Goal: Task Accomplishment & Management: Complete application form

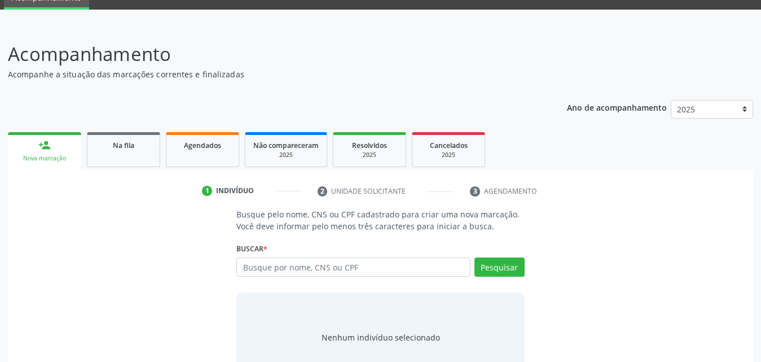
scroll to position [33, 0]
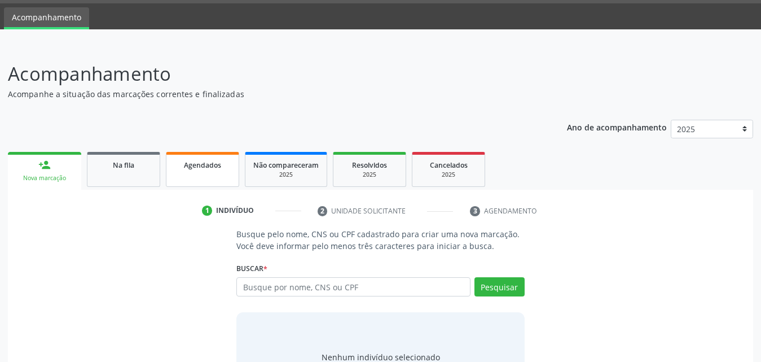
click at [191, 171] on link "Agendados" at bounding box center [202, 169] width 73 height 35
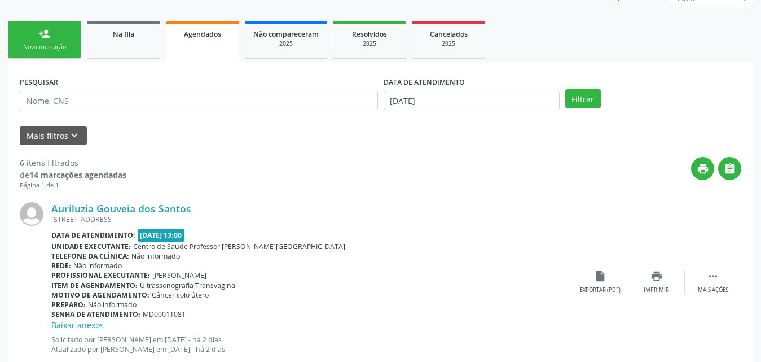
scroll to position [56, 0]
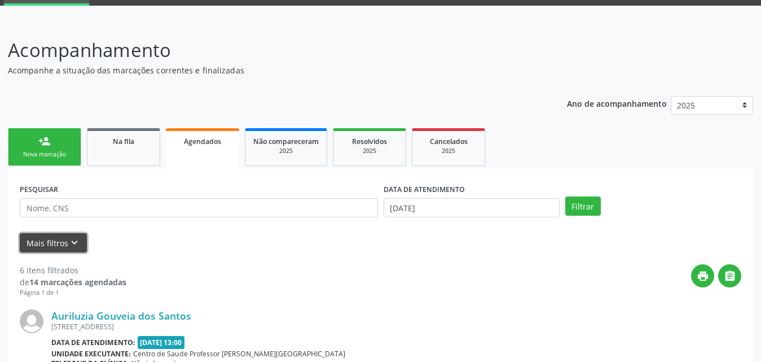
click at [63, 241] on button "Mais filtros keyboard_arrow_down" at bounding box center [53, 243] width 67 height 20
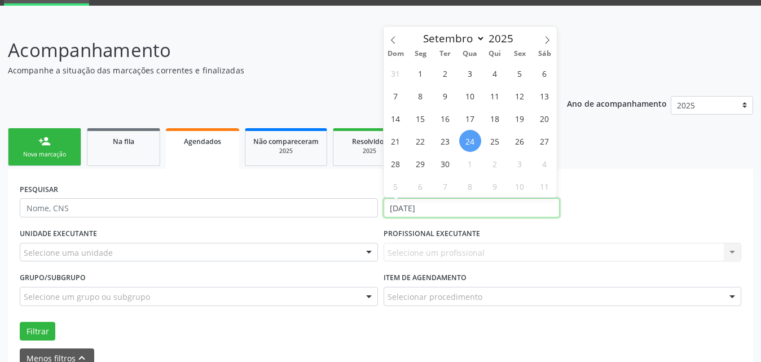
click at [507, 205] on input "[DATE]" at bounding box center [472, 207] width 176 height 19
click at [394, 38] on icon at bounding box center [393, 40] width 8 height 8
select select "7"
click at [517, 74] on span "1" at bounding box center [520, 73] width 22 height 22
type input "[DATE]"
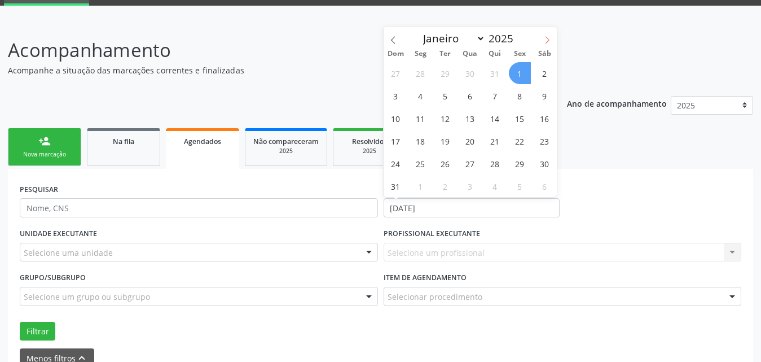
click at [548, 37] on icon at bounding box center [547, 40] width 8 height 8
select select "8"
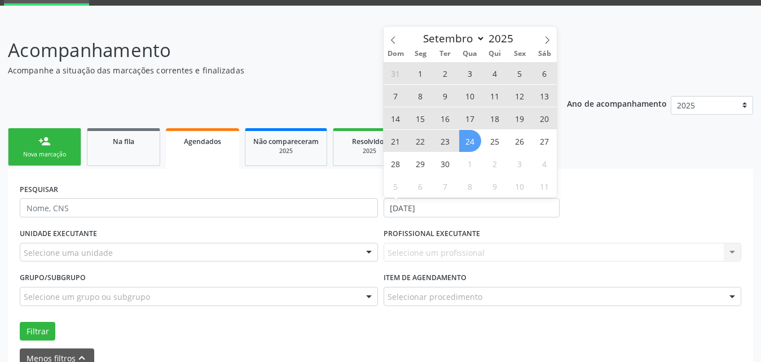
click at [472, 138] on span "24" at bounding box center [470, 141] width 22 height 22
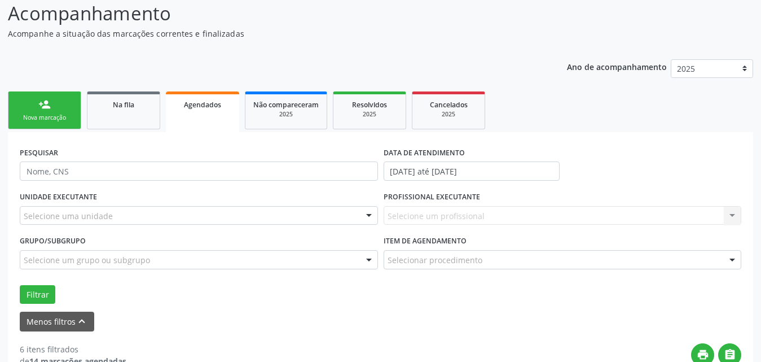
scroll to position [113, 0]
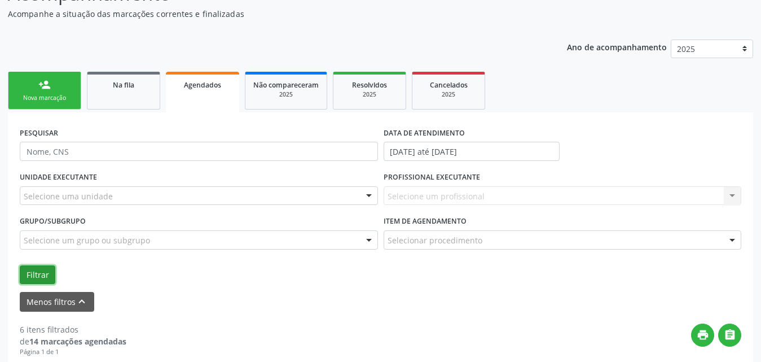
click at [26, 272] on button "Filtrar" at bounding box center [38, 274] width 36 height 19
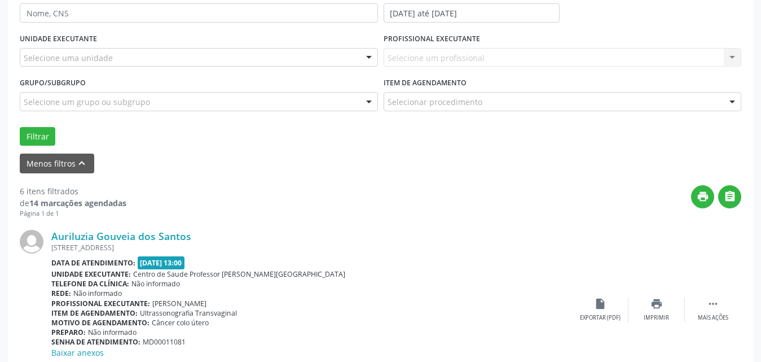
scroll to position [157, 0]
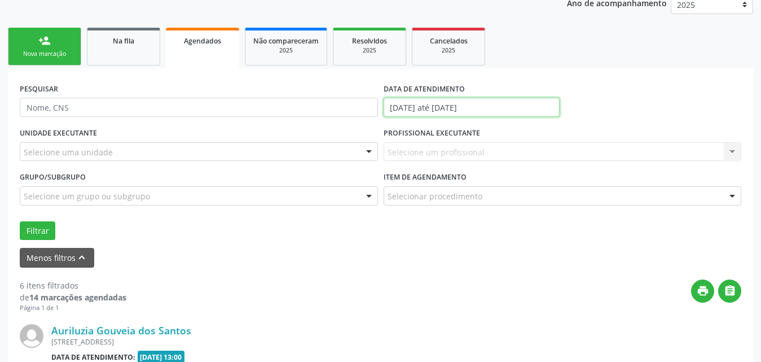
click at [541, 107] on input "[DATE] até [DATE]" at bounding box center [472, 107] width 176 height 19
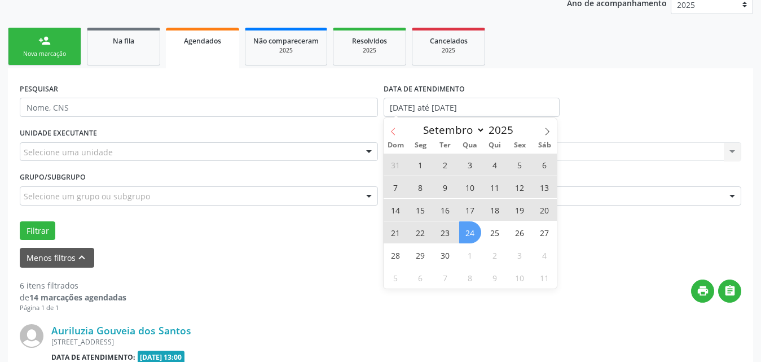
click at [387, 128] on span at bounding box center [393, 127] width 19 height 19
select select "7"
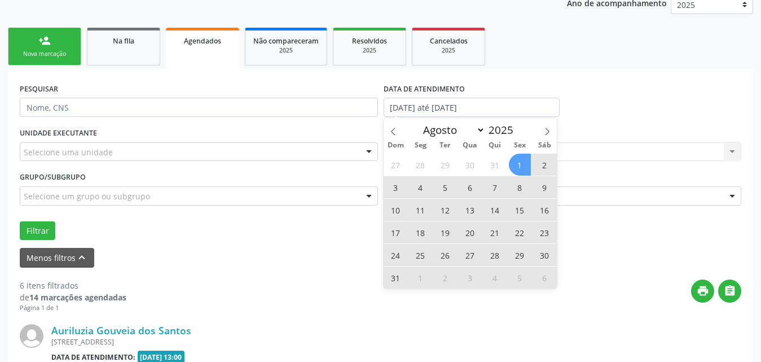
click at [395, 278] on span "31" at bounding box center [396, 277] width 22 height 22
type input "[DATE]"
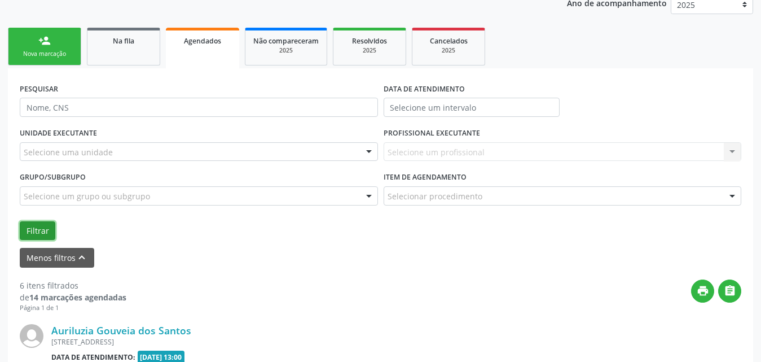
click at [38, 234] on button "Filtrar" at bounding box center [38, 230] width 36 height 19
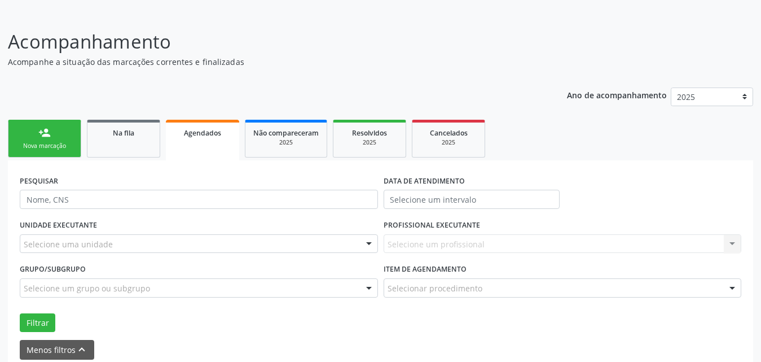
scroll to position [56, 0]
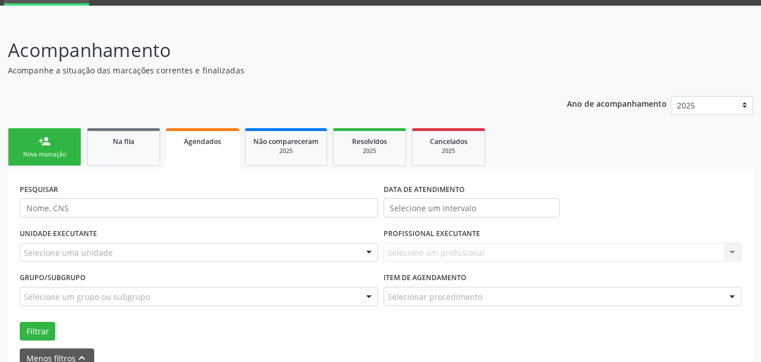
click at [413, 43] on p "Acompanhamento" at bounding box center [269, 50] width 522 height 28
click at [127, 143] on span "Na fila" at bounding box center [123, 141] width 21 height 10
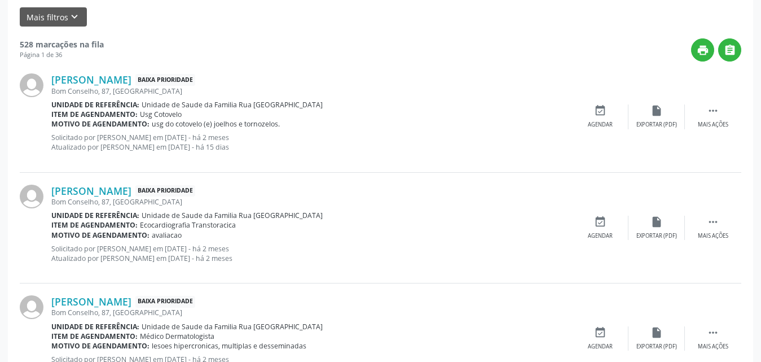
scroll to position [0, 0]
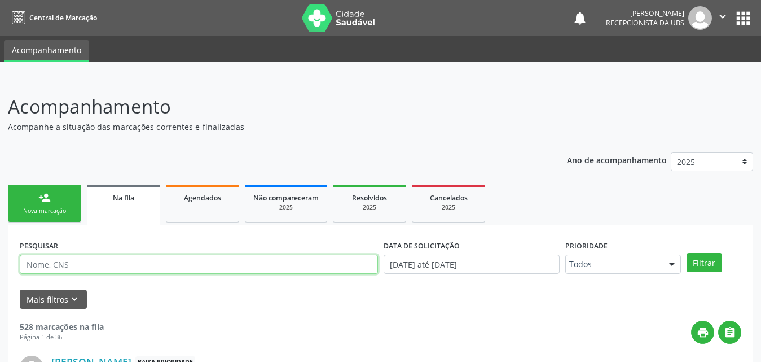
click at [117, 263] on input "text" at bounding box center [199, 263] width 358 height 19
type input "707807655589512"
click at [686, 253] on button "Filtrar" at bounding box center [704, 262] width 36 height 19
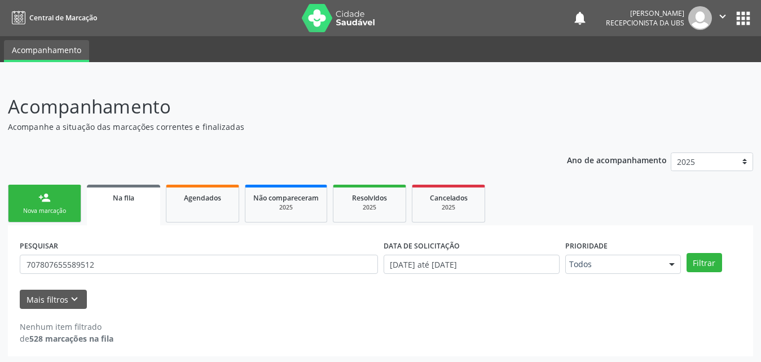
scroll to position [2, 0]
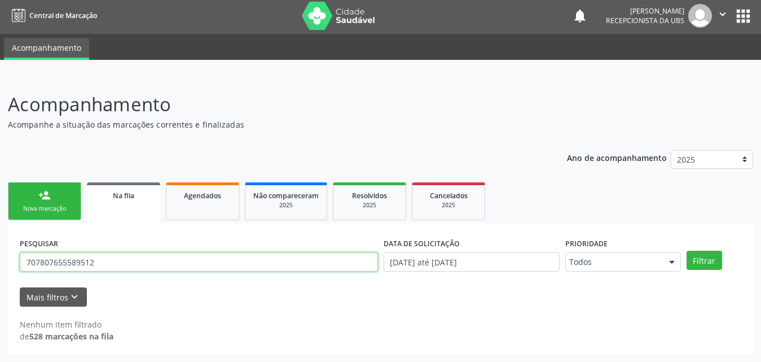
click at [115, 265] on input "707807655589512" at bounding box center [199, 261] width 358 height 19
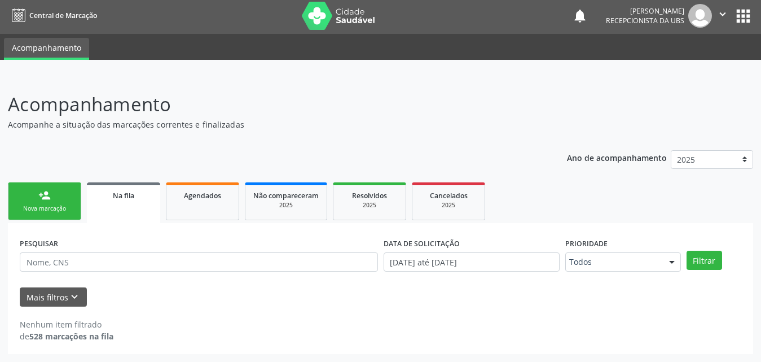
click at [60, 211] on div "Nova marcação" at bounding box center [44, 208] width 56 height 8
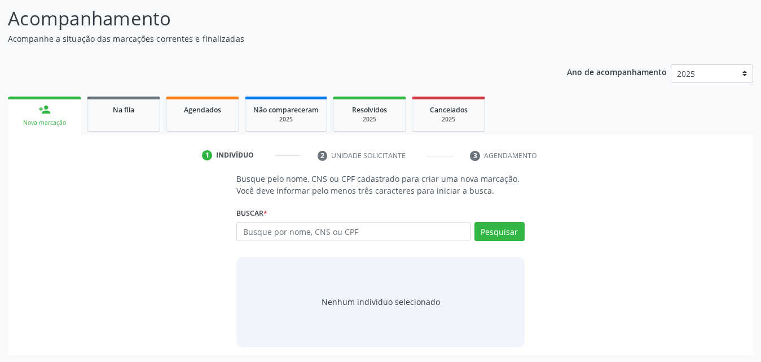
scroll to position [89, 0]
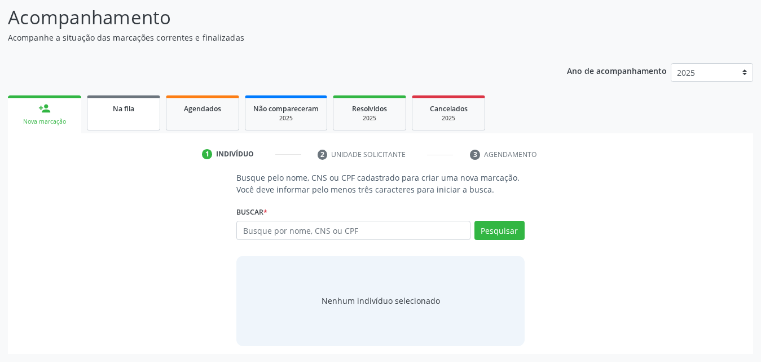
click at [126, 124] on link "Na fila" at bounding box center [123, 112] width 73 height 35
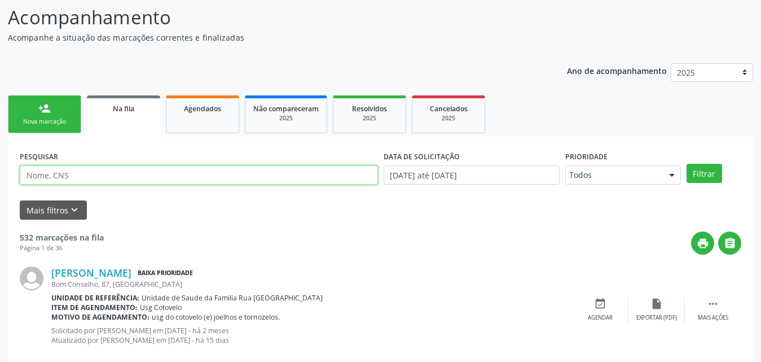
click at [145, 171] on input "text" at bounding box center [199, 174] width 358 height 19
type input "704209220438483"
click at [686, 164] on button "Filtrar" at bounding box center [704, 173] width 36 height 19
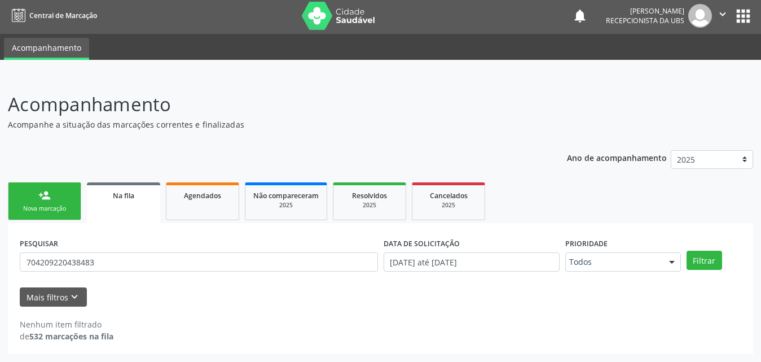
scroll to position [2, 0]
click at [59, 204] on div "Nova marcação" at bounding box center [44, 208] width 56 height 8
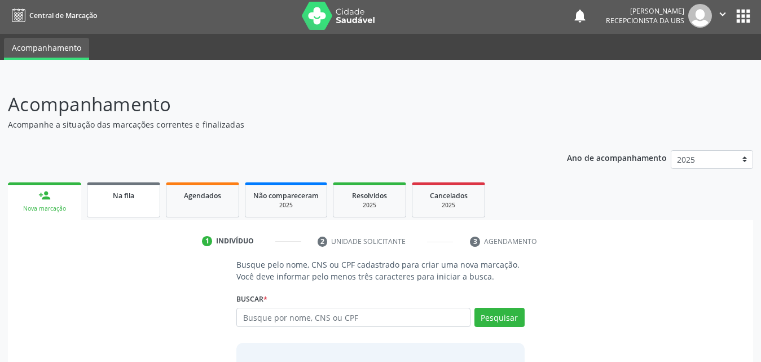
click at [113, 205] on link "Na fila" at bounding box center [123, 199] width 73 height 35
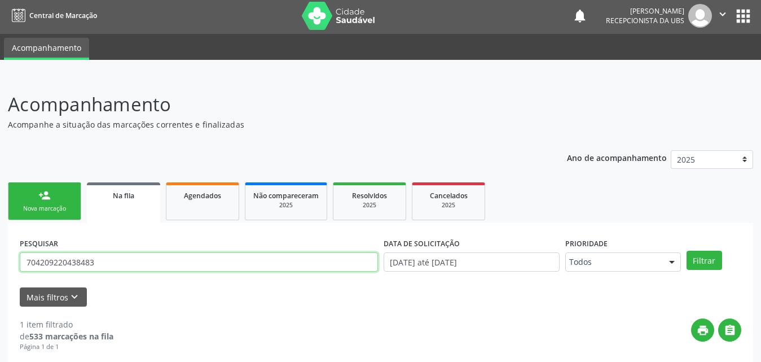
click at [149, 262] on input "704209220438483" at bounding box center [199, 261] width 358 height 19
type input "705007485652554"
click at [686, 250] on button "Filtrar" at bounding box center [704, 259] width 36 height 19
click at [149, 262] on input "705007485652554" at bounding box center [199, 261] width 358 height 19
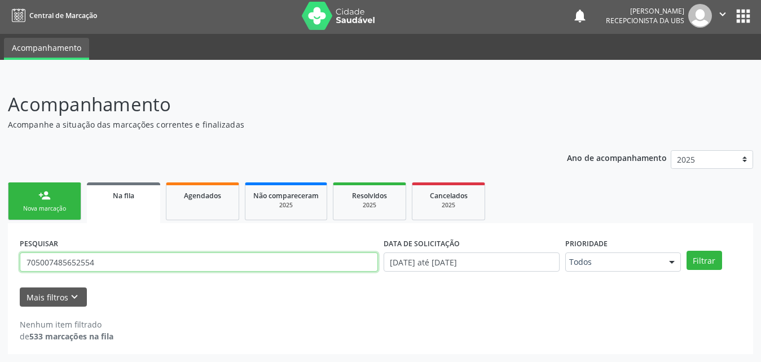
click at [149, 262] on input "705007485652554" at bounding box center [199, 261] width 358 height 19
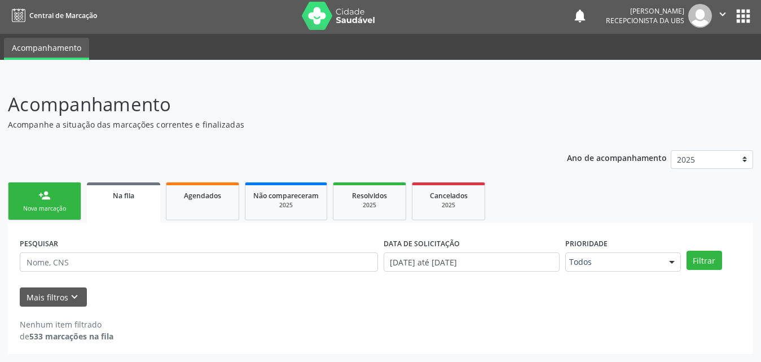
click at [49, 202] on link "person_add Nova marcação" at bounding box center [44, 201] width 73 height 38
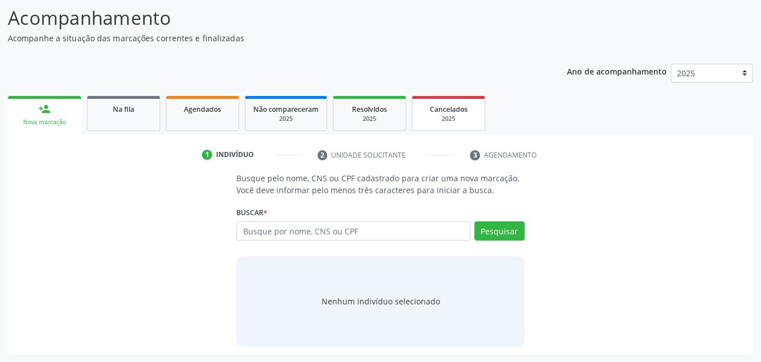
scroll to position [89, 0]
click at [371, 227] on input "text" at bounding box center [353, 230] width 234 height 19
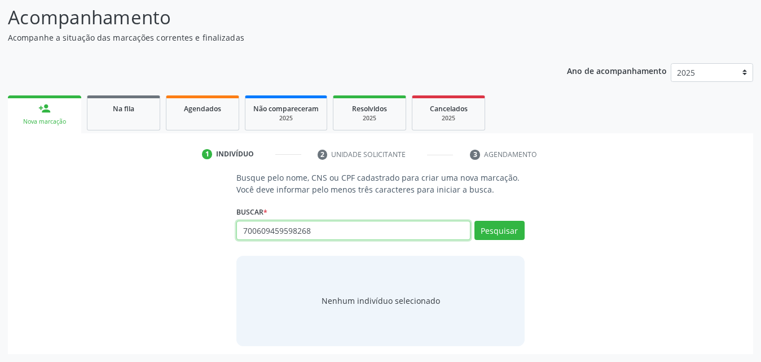
type input "700609459598268"
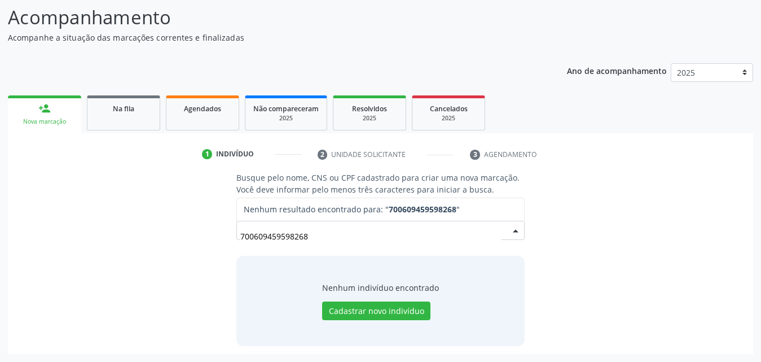
click at [345, 230] on input "700609459598268" at bounding box center [370, 235] width 261 height 23
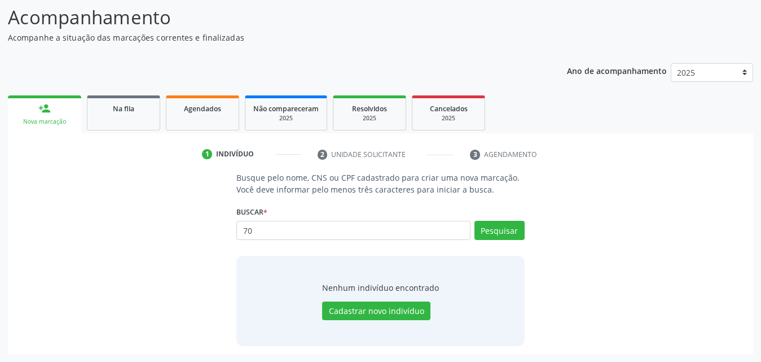
type input "7"
type input "700609459598268"
click at [336, 236] on input "700609459598268" at bounding box center [353, 230] width 234 height 19
type input "18228376421"
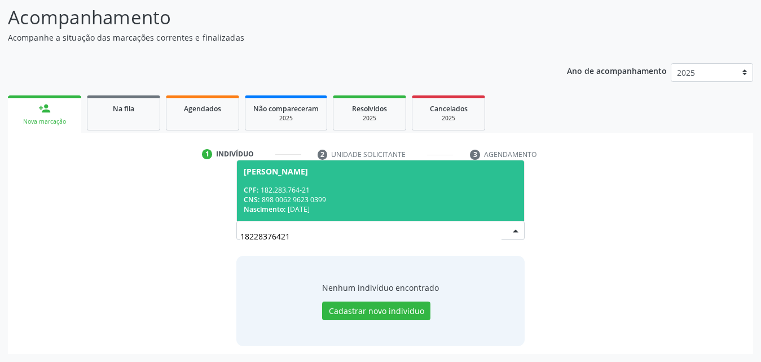
click at [309, 199] on div "CNS: 898 0062 9623 0399" at bounding box center [381, 200] width 274 height 10
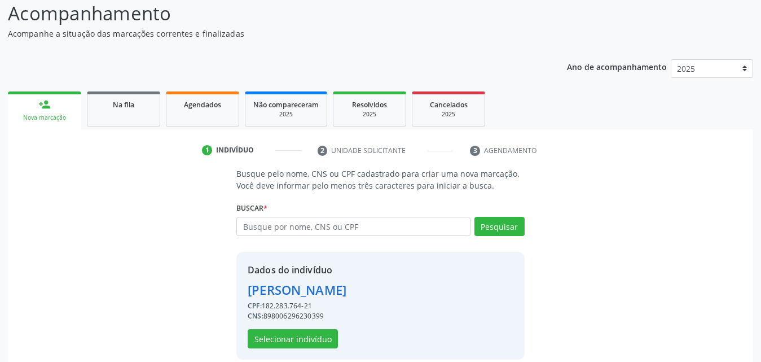
scroll to position [107, 0]
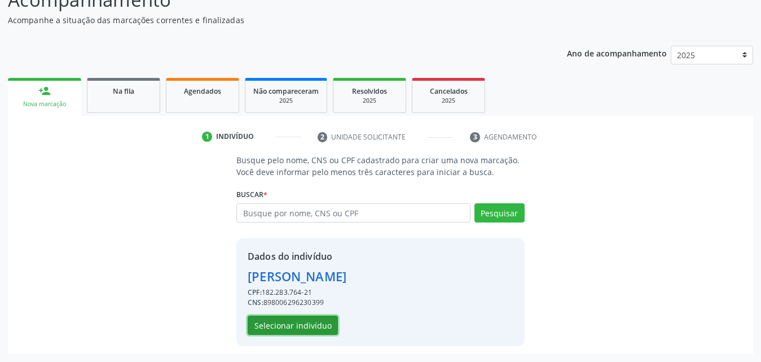
click at [279, 328] on button "Selecionar indivíduo" at bounding box center [293, 324] width 90 height 19
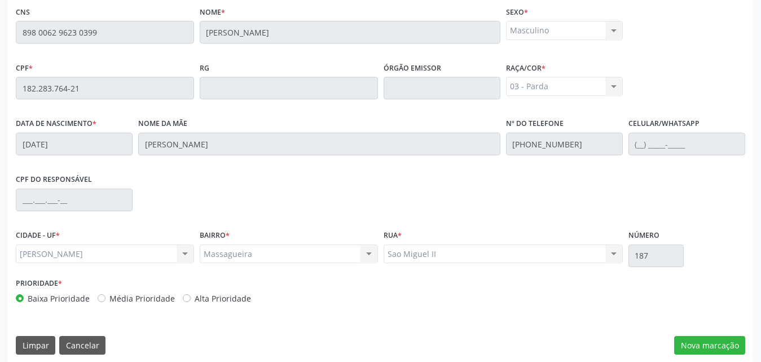
scroll to position [298, 0]
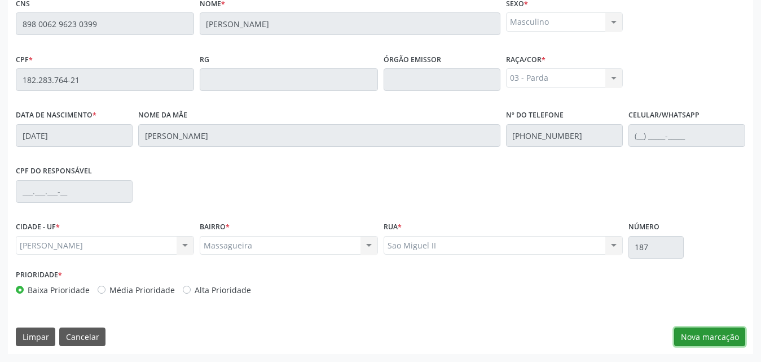
click at [695, 336] on button "Nova marcação" at bounding box center [709, 336] width 71 height 19
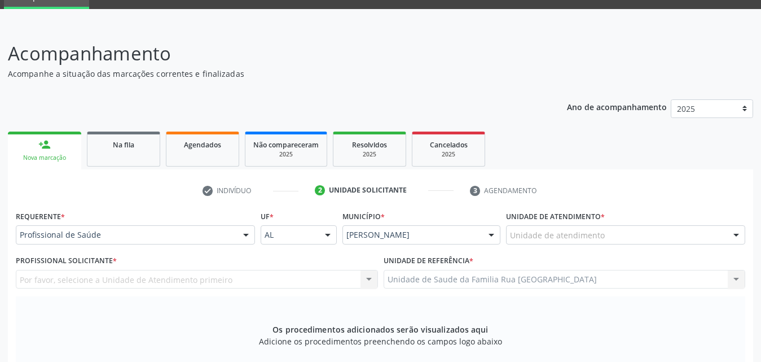
scroll to position [73, 0]
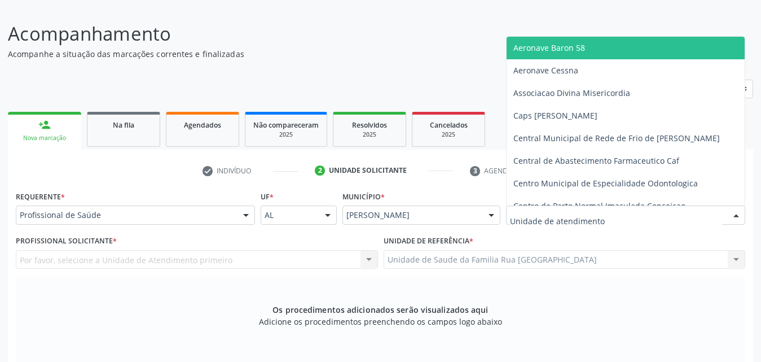
click at [621, 217] on div at bounding box center [625, 214] width 239 height 19
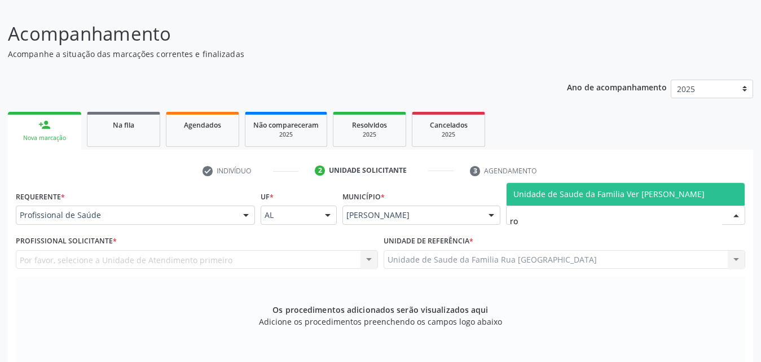
type input "r"
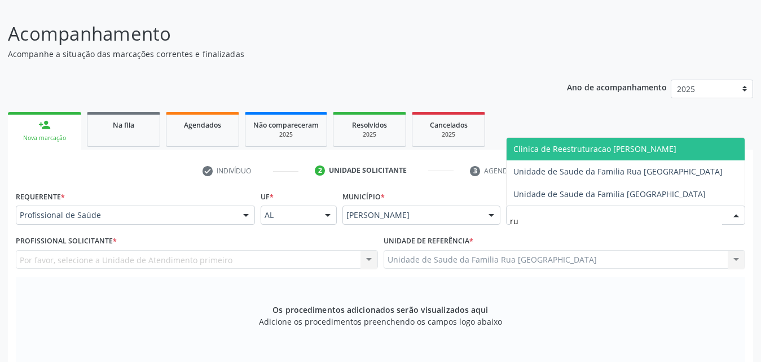
type input "rua"
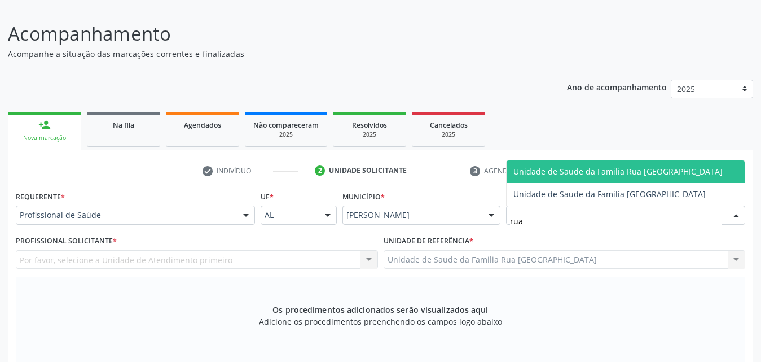
click at [622, 177] on span "Unidade de Saude da Familia Rua [GEOGRAPHIC_DATA]" at bounding box center [617, 171] width 209 height 11
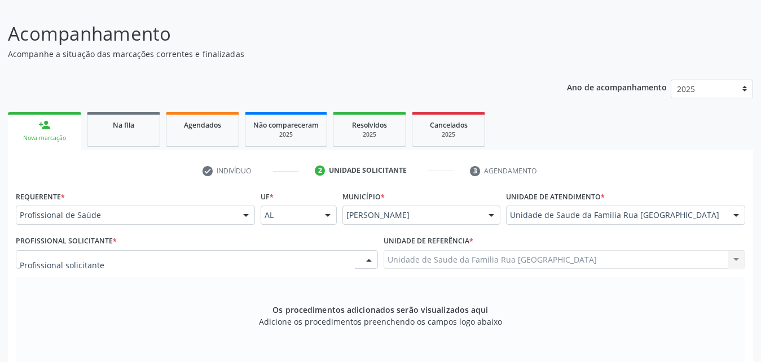
click at [166, 263] on div at bounding box center [197, 259] width 362 height 19
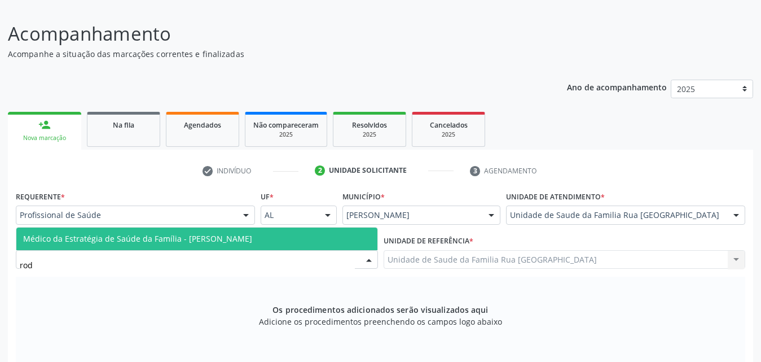
type input "rodr"
click at [179, 246] on span "Médico da Estratégia de Saúde da Família - [PERSON_NAME]" at bounding box center [196, 238] width 361 height 23
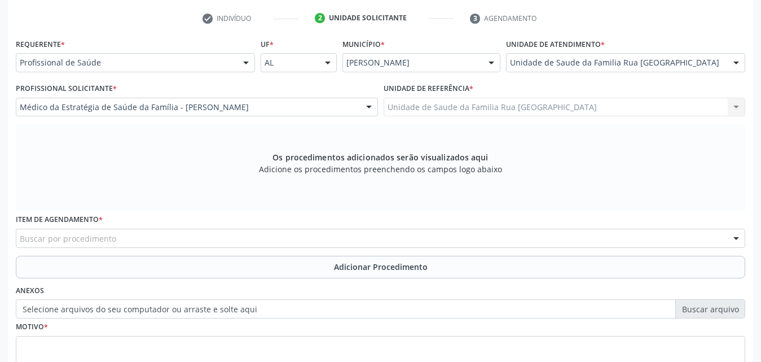
scroll to position [298, 0]
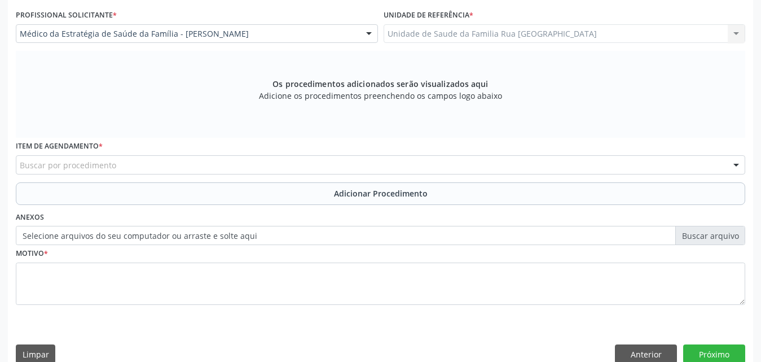
click at [167, 161] on div "Buscar por procedimento" at bounding box center [380, 164] width 729 height 19
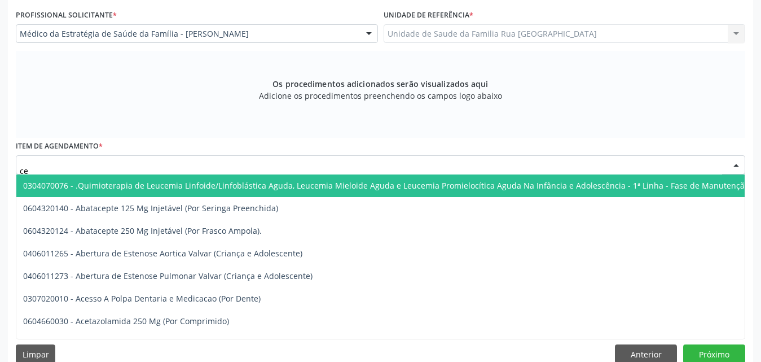
type input "c"
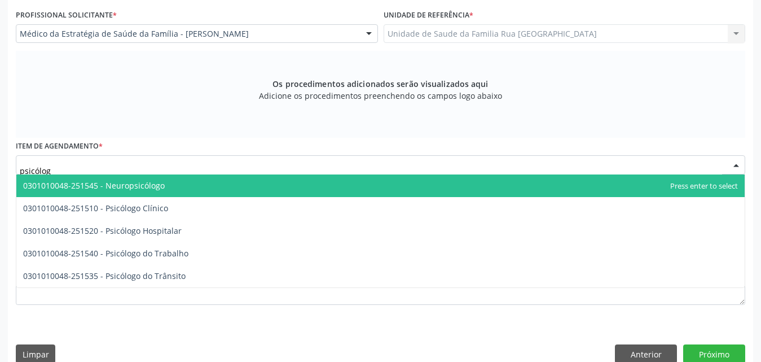
type input "psicólogo"
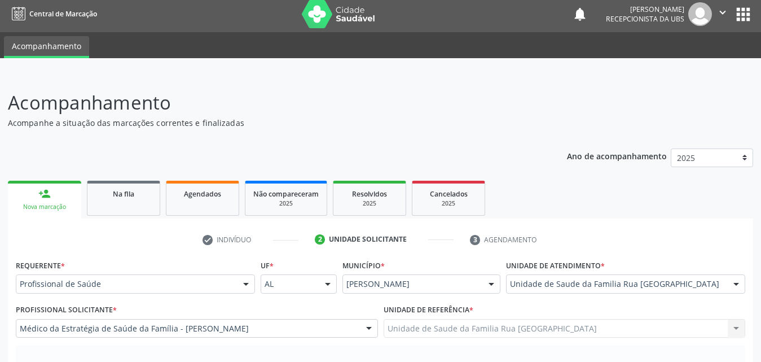
scroll to position [0, 0]
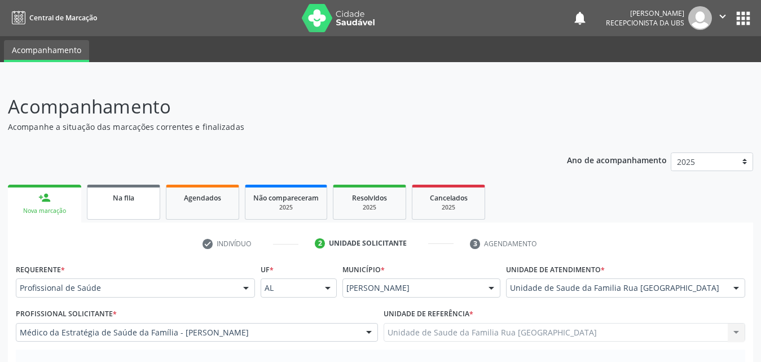
click at [99, 197] on div "Na fila" at bounding box center [123, 197] width 56 height 12
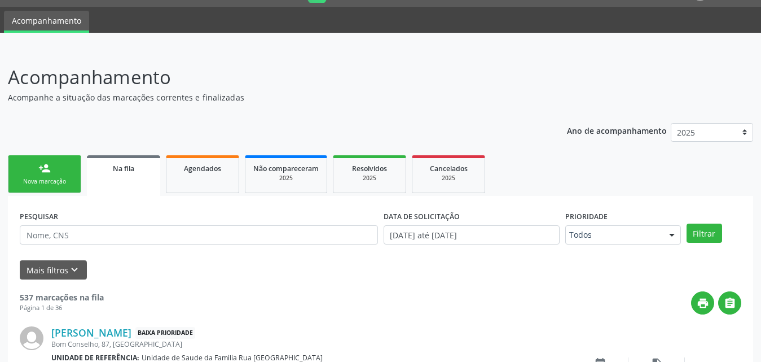
scroll to position [38, 0]
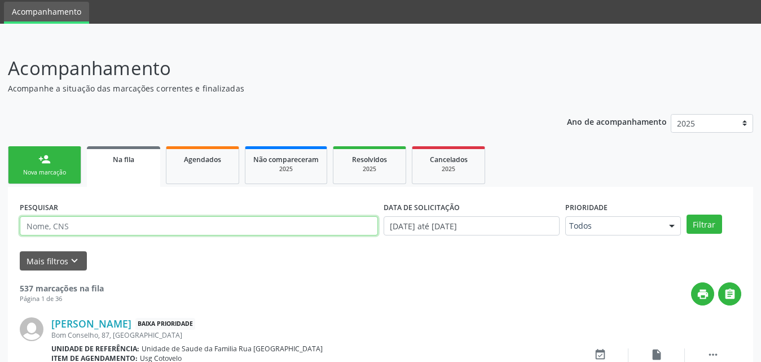
click at [192, 223] on input "text" at bounding box center [199, 225] width 358 height 19
type input "700707903595774"
click at [686, 214] on button "Filtrar" at bounding box center [704, 223] width 36 height 19
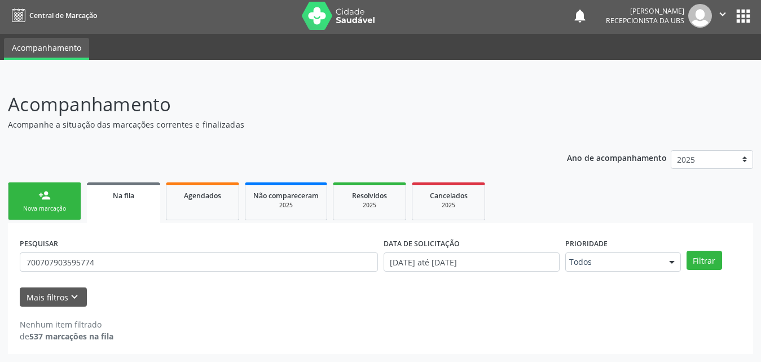
scroll to position [2, 0]
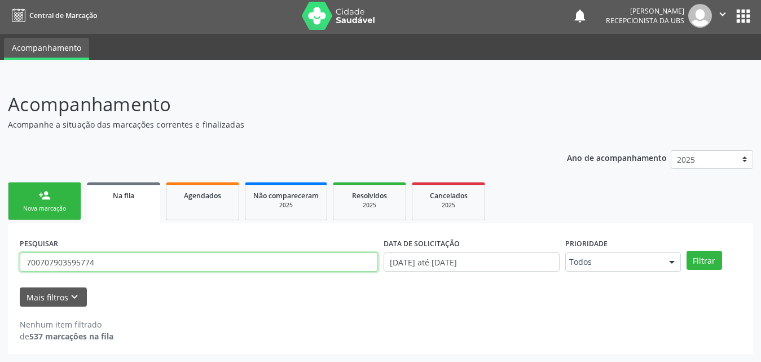
click at [132, 259] on input "700707903595774" at bounding box center [199, 261] width 358 height 19
type input "898004511482383"
click at [686, 250] on button "Filtrar" at bounding box center [704, 259] width 36 height 19
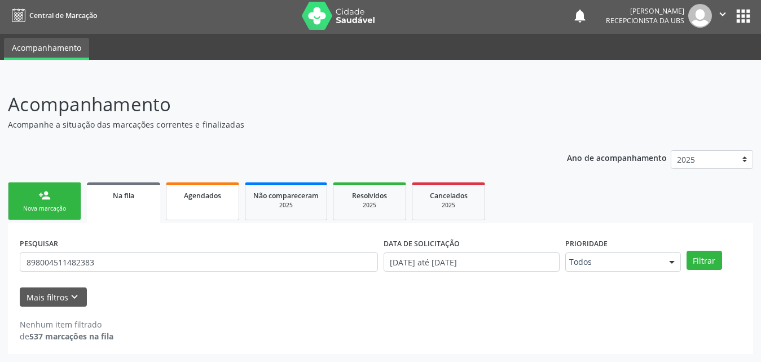
click at [203, 197] on span "Agendados" at bounding box center [202, 196] width 37 height 10
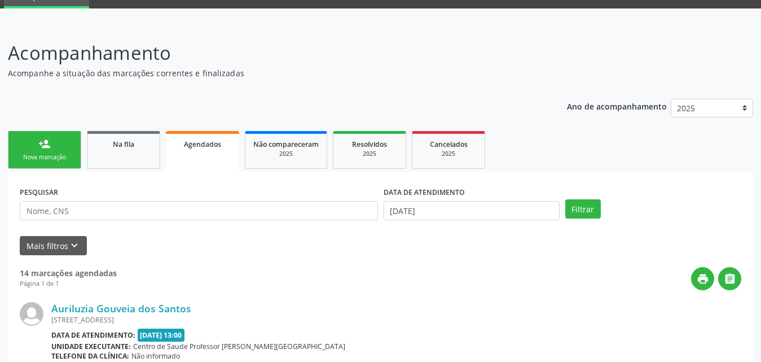
scroll to position [113, 0]
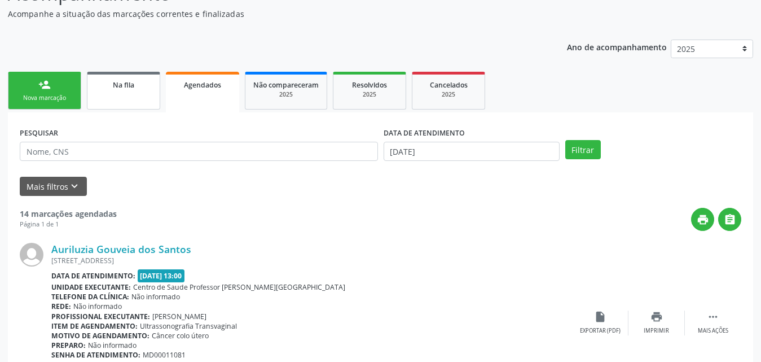
click at [121, 93] on link "Na fila" at bounding box center [123, 91] width 73 height 38
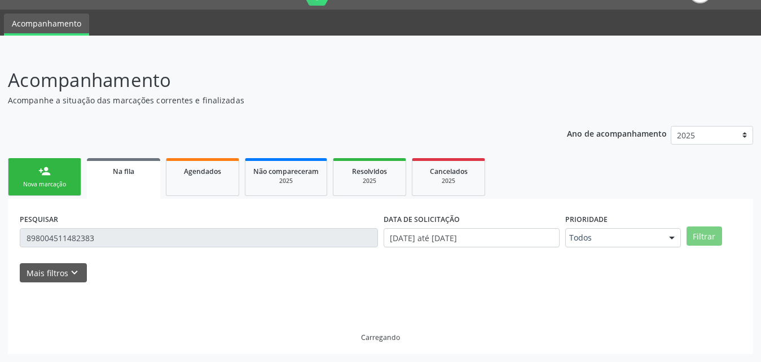
scroll to position [2, 0]
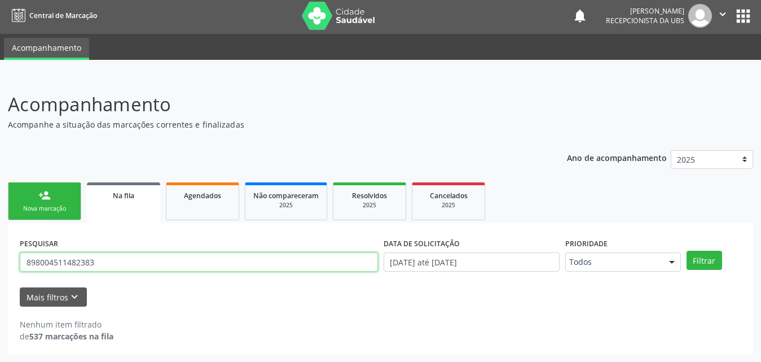
click at [116, 261] on input "898004511482383" at bounding box center [199, 261] width 358 height 19
type input "700707903595774"
click at [686, 250] on button "Filtrar" at bounding box center [704, 259] width 36 height 19
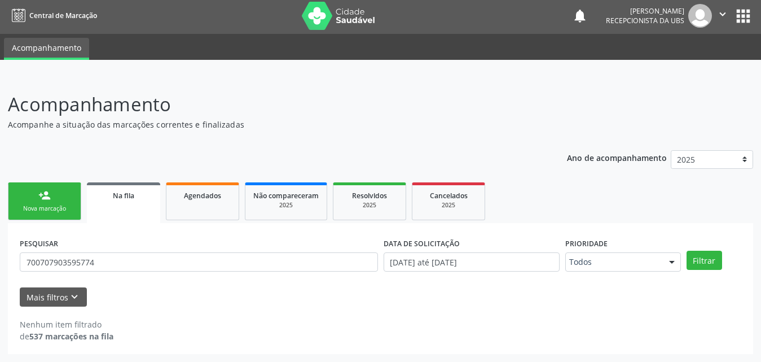
click at [136, 194] on div "Na fila" at bounding box center [124, 195] width 58 height 12
click at [188, 199] on span "Agendados" at bounding box center [202, 196] width 37 height 10
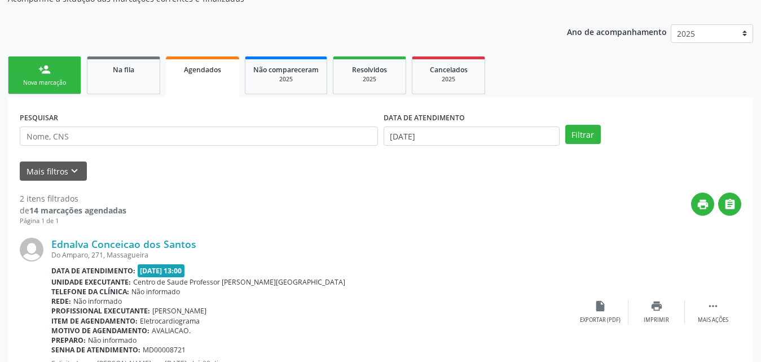
scroll to position [0, 0]
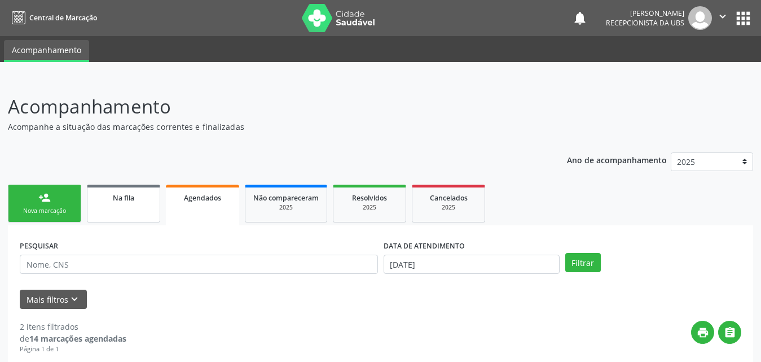
click at [139, 204] on link "Na fila" at bounding box center [123, 203] width 73 height 38
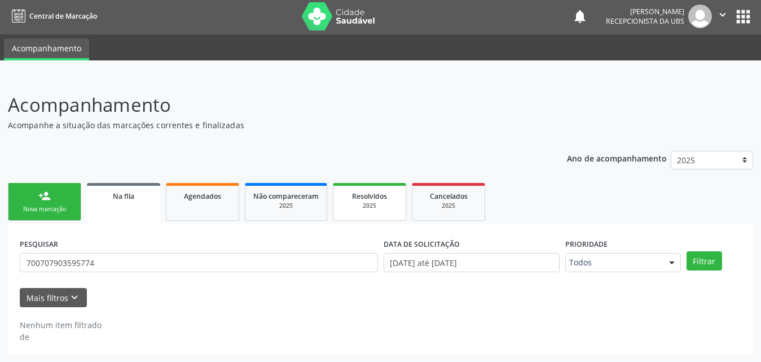
scroll to position [2, 0]
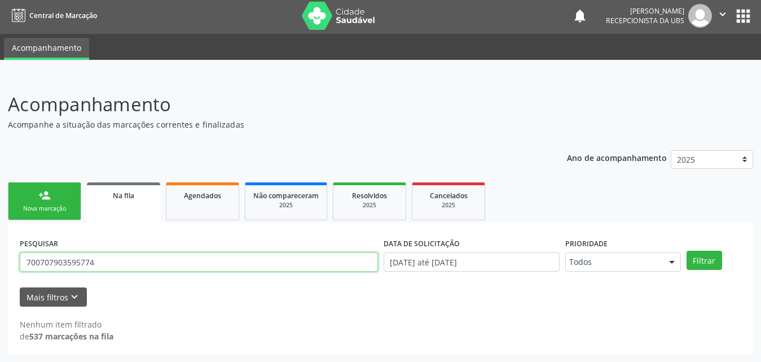
click at [152, 266] on input "700707903595774" at bounding box center [199, 261] width 358 height 19
drag, startPoint x: 152, startPoint y: 266, endPoint x: 154, endPoint y: 256, distance: 11.0
click at [150, 265] on input "700707903595774" at bounding box center [199, 261] width 358 height 19
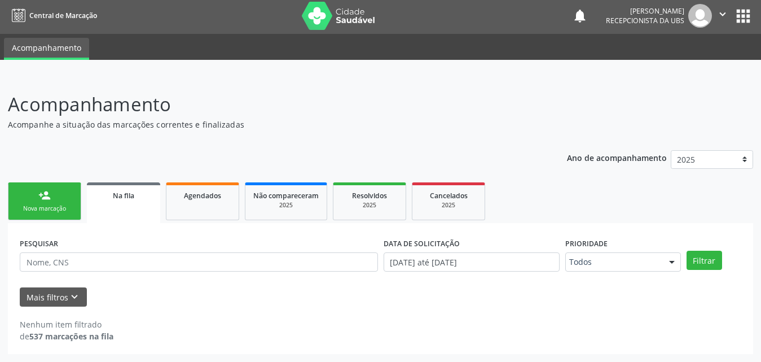
click at [118, 193] on span "Na fila" at bounding box center [123, 196] width 21 height 10
click at [47, 292] on button "Mais filtros keyboard_arrow_down" at bounding box center [53, 297] width 67 height 20
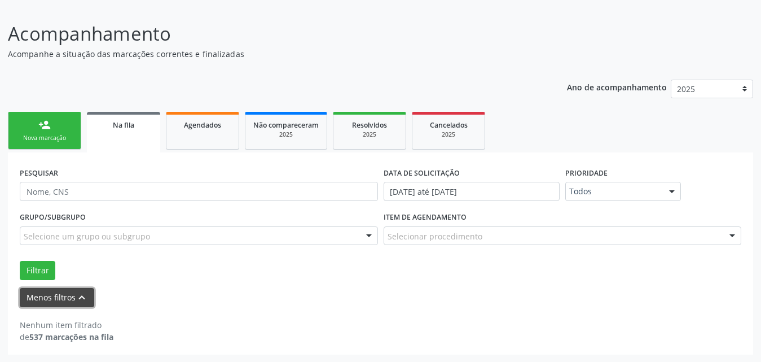
scroll to position [73, 0]
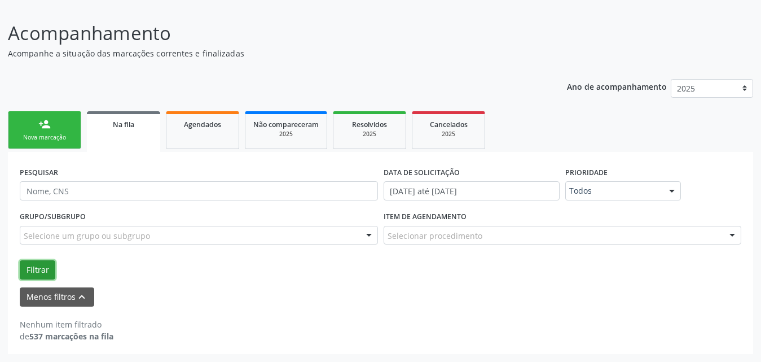
click at [38, 275] on button "Filtrar" at bounding box center [38, 269] width 36 height 19
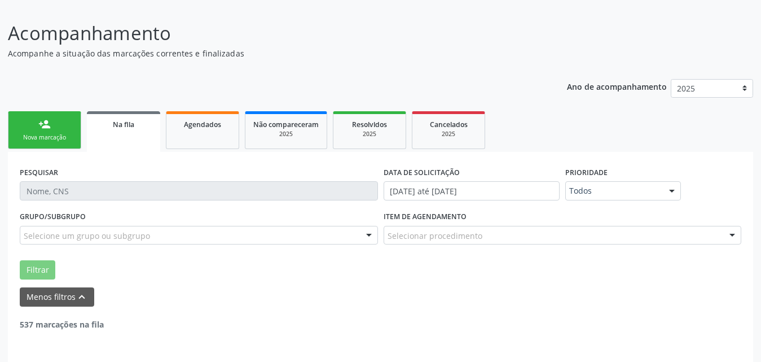
click at [139, 131] on link "Na fila" at bounding box center [123, 131] width 73 height 41
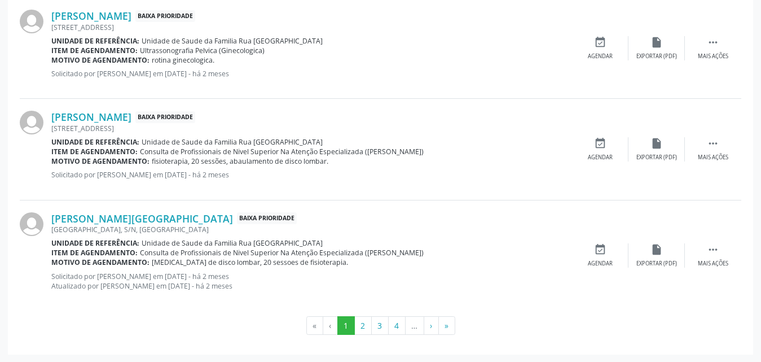
scroll to position [1679, 0]
click at [448, 331] on button "»" at bounding box center [446, 324] width 17 height 19
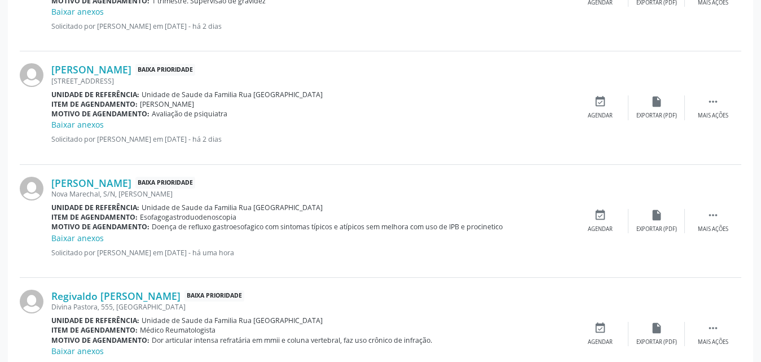
scroll to position [444, 0]
